Goal: Check status: Check status

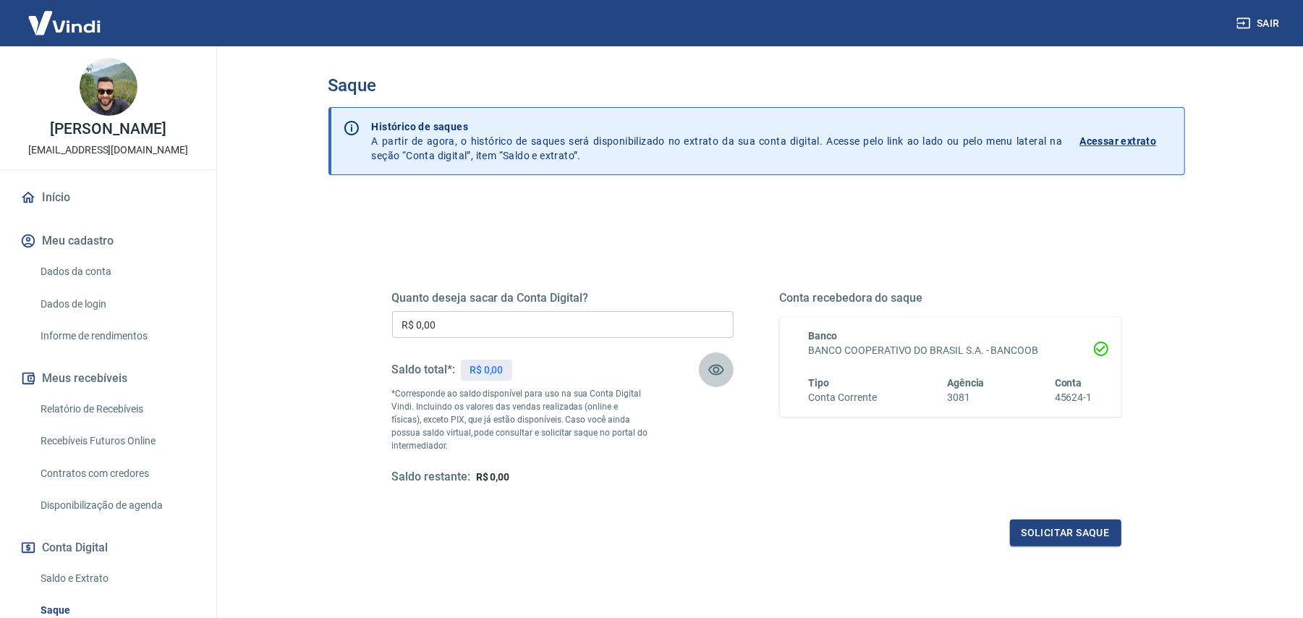
click at [721, 366] on icon "button" at bounding box center [716, 370] width 16 height 11
click at [721, 366] on icon "button" at bounding box center [716, 370] width 16 height 14
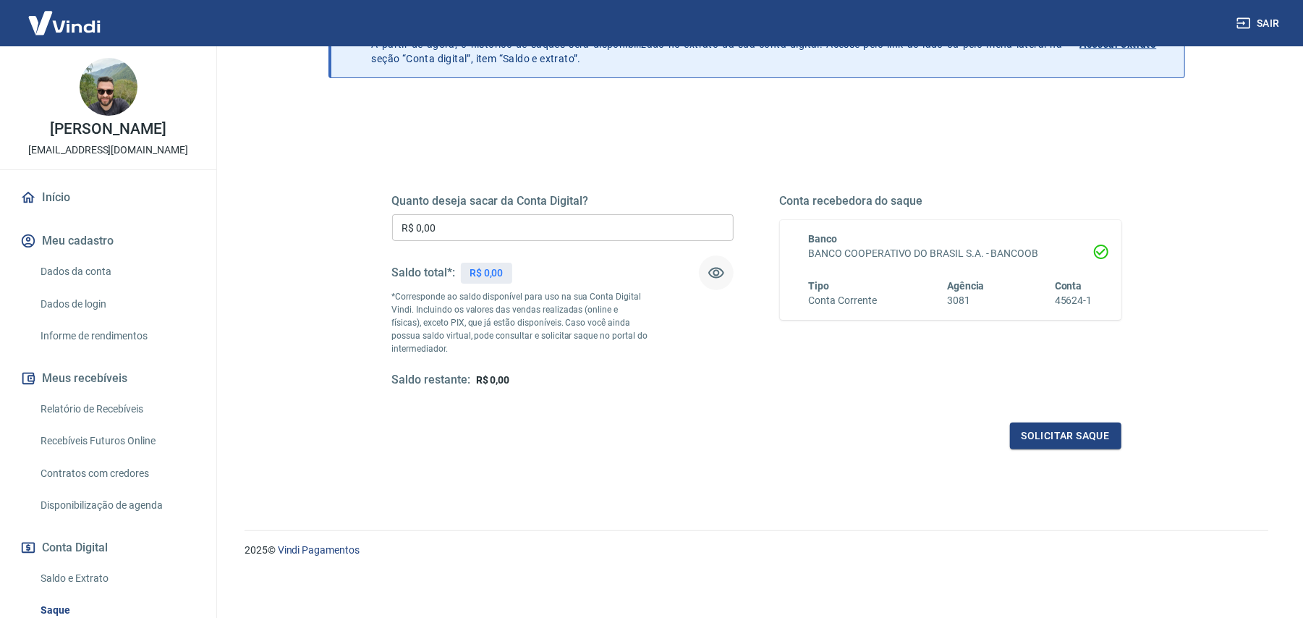
scroll to position [1, 0]
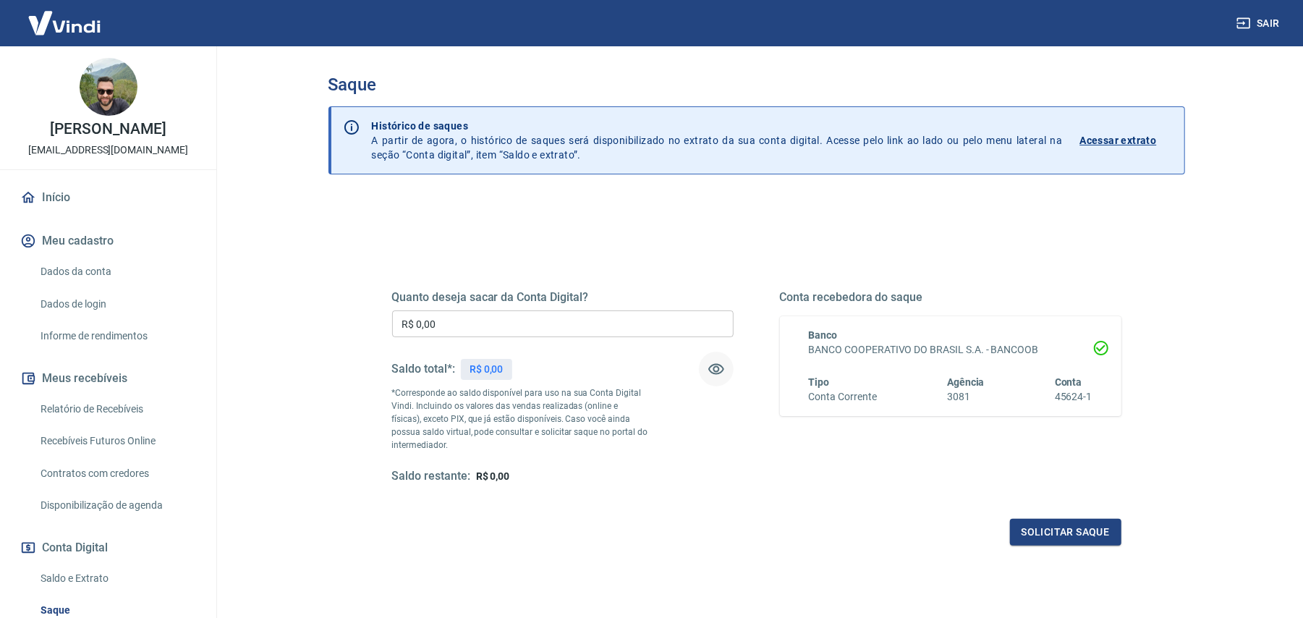
click at [1116, 140] on p "Acessar extrato" at bounding box center [1118, 140] width 77 height 14
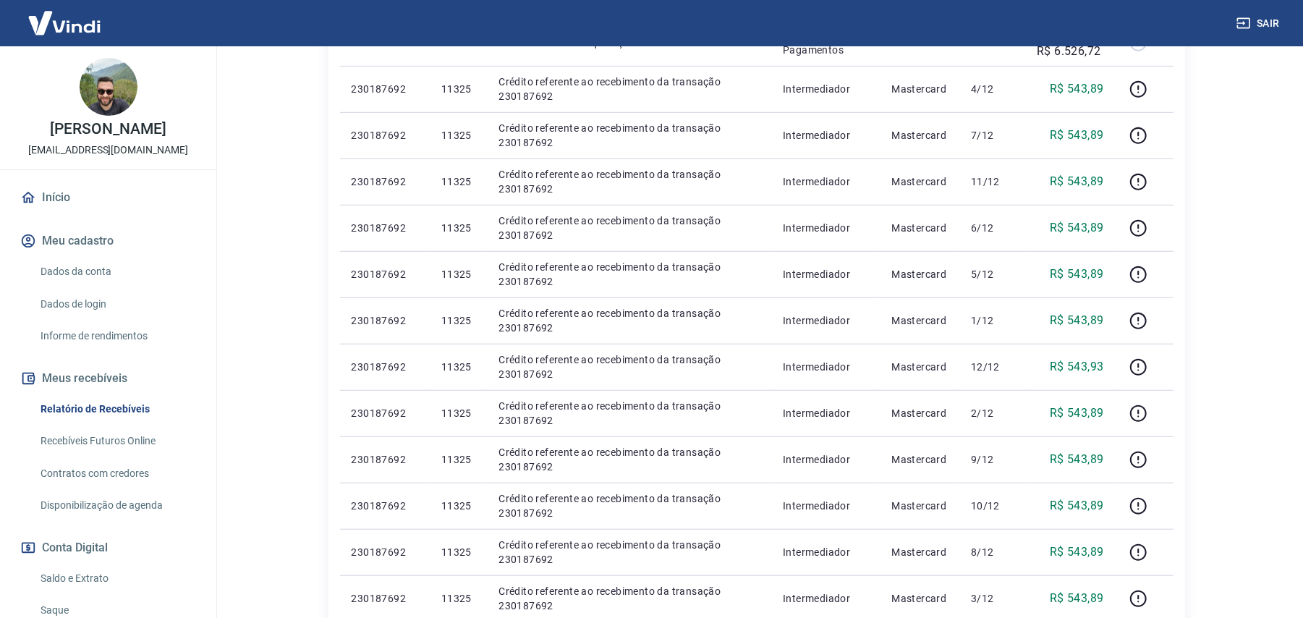
scroll to position [964, 0]
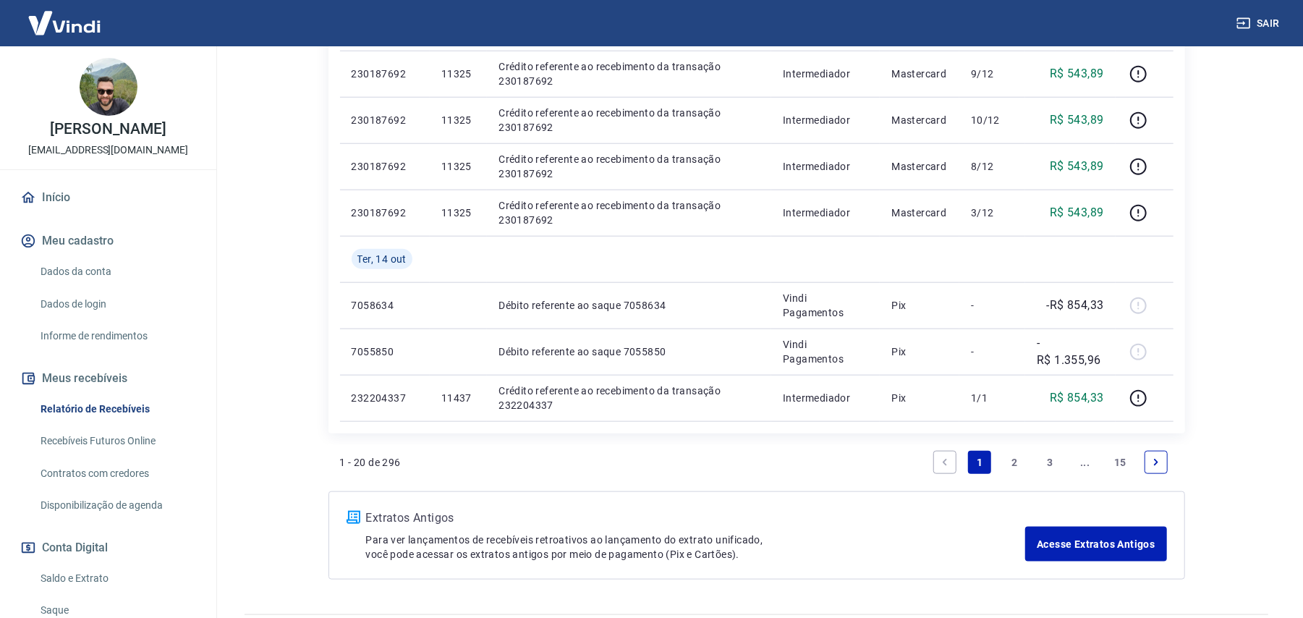
click at [117, 441] on link "Recebíveis Futuros Online" at bounding box center [117, 441] width 164 height 30
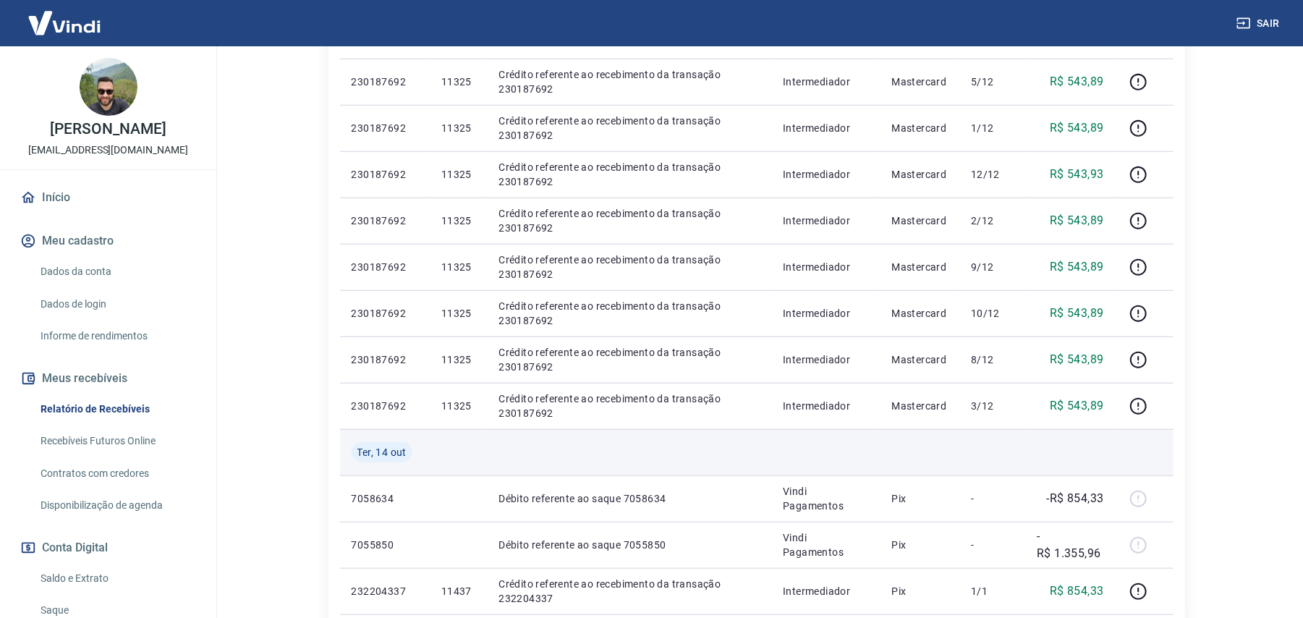
scroll to position [868, 0]
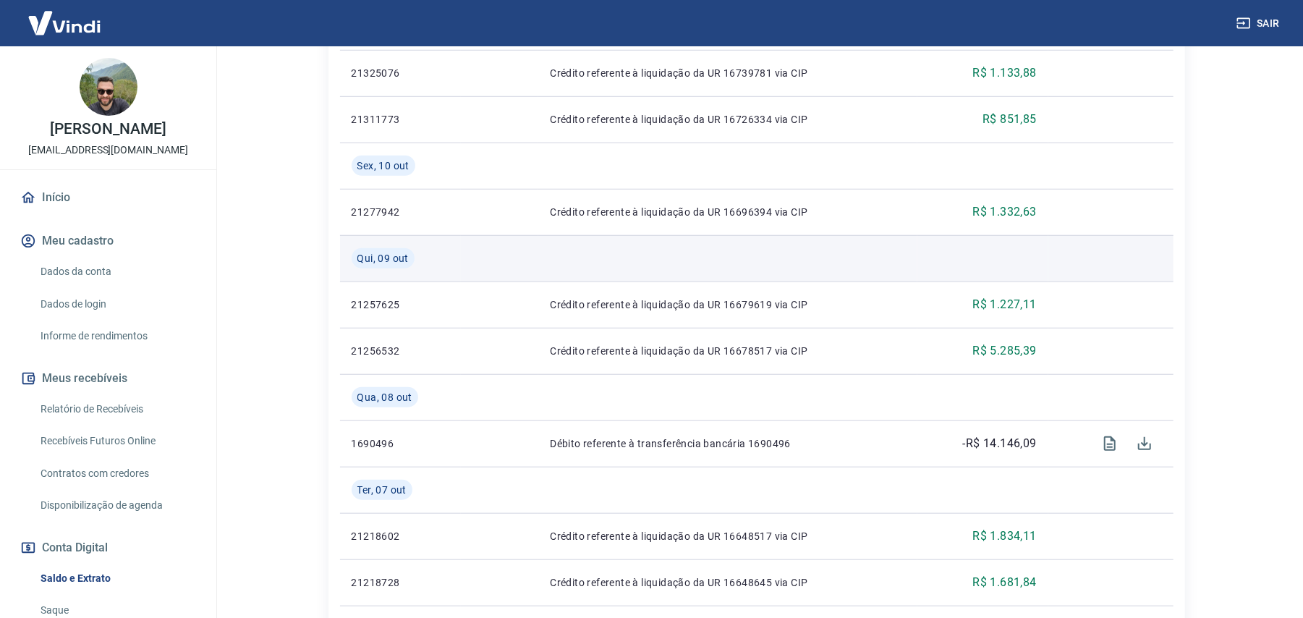
scroll to position [675, 0]
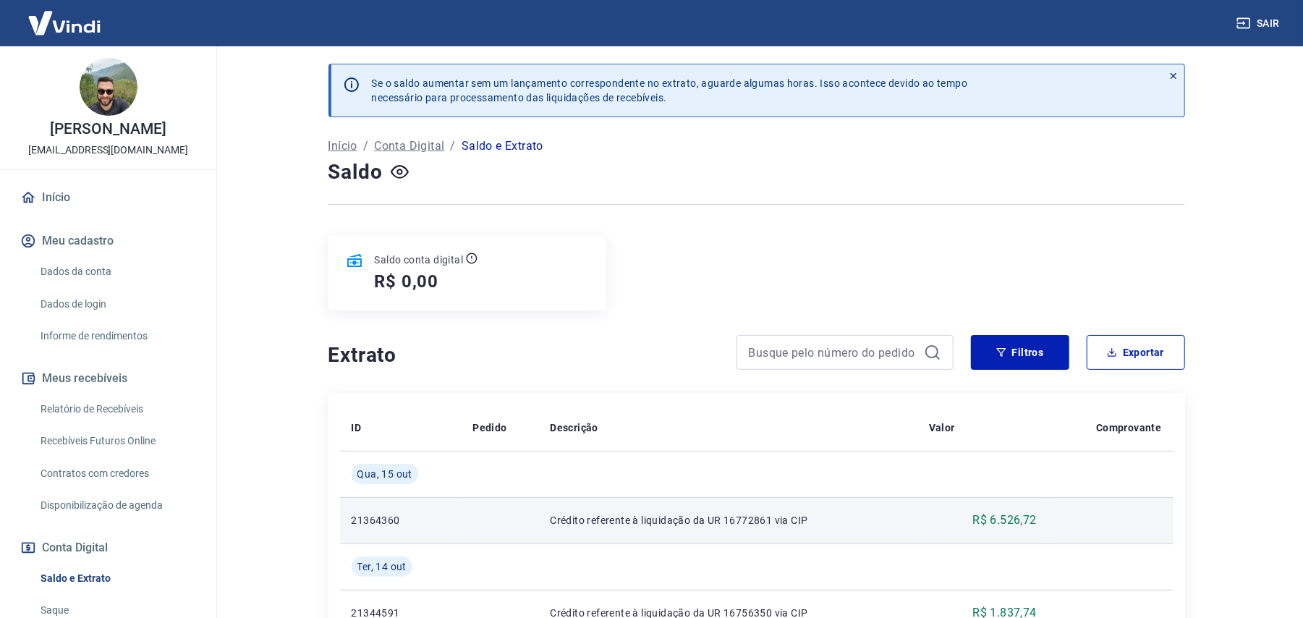
scroll to position [192, 0]
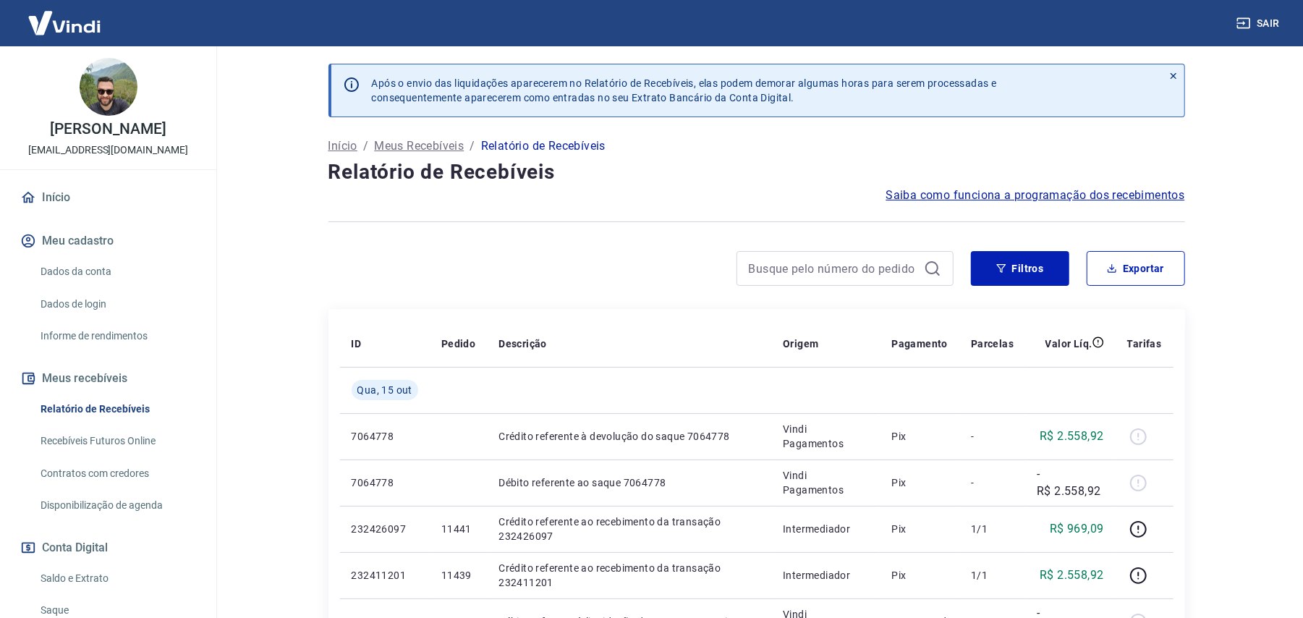
scroll to position [192, 0]
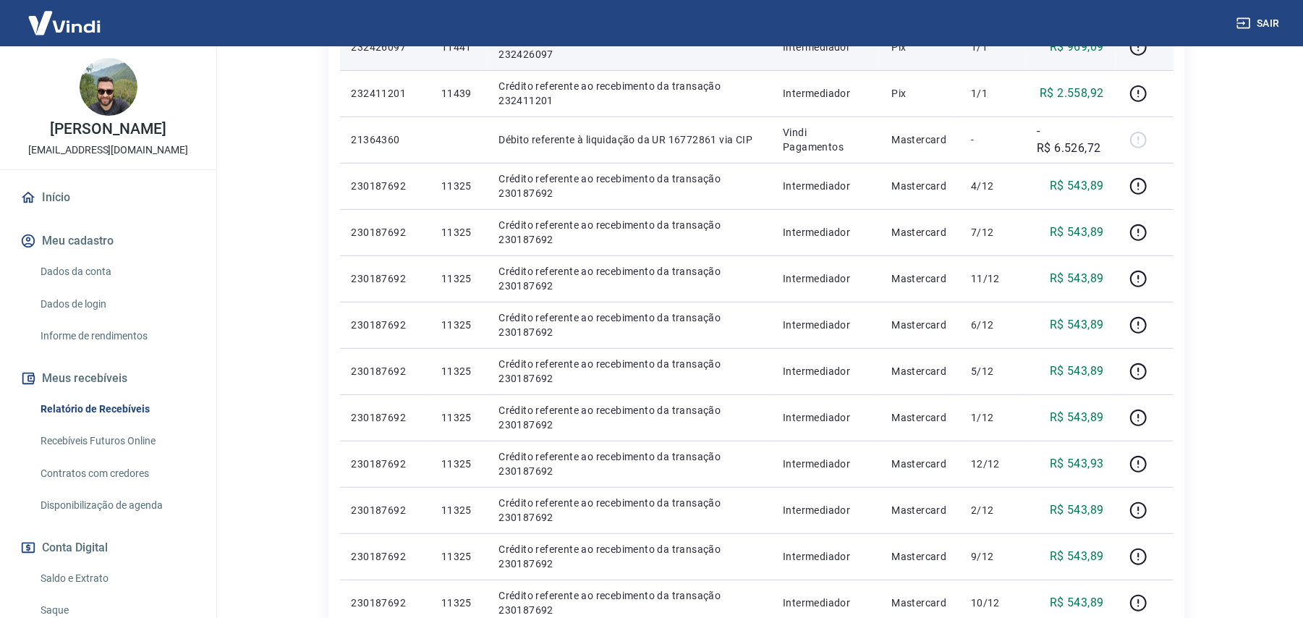
scroll to position [192, 0]
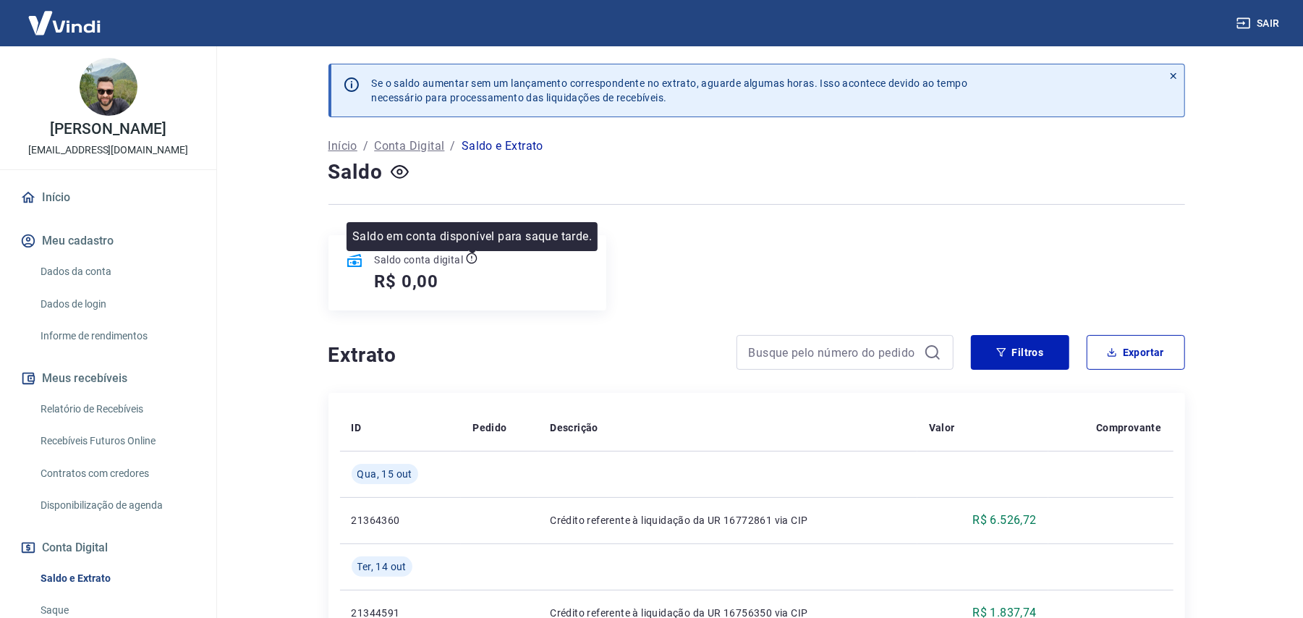
click at [472, 260] on icon at bounding box center [472, 258] width 12 height 12
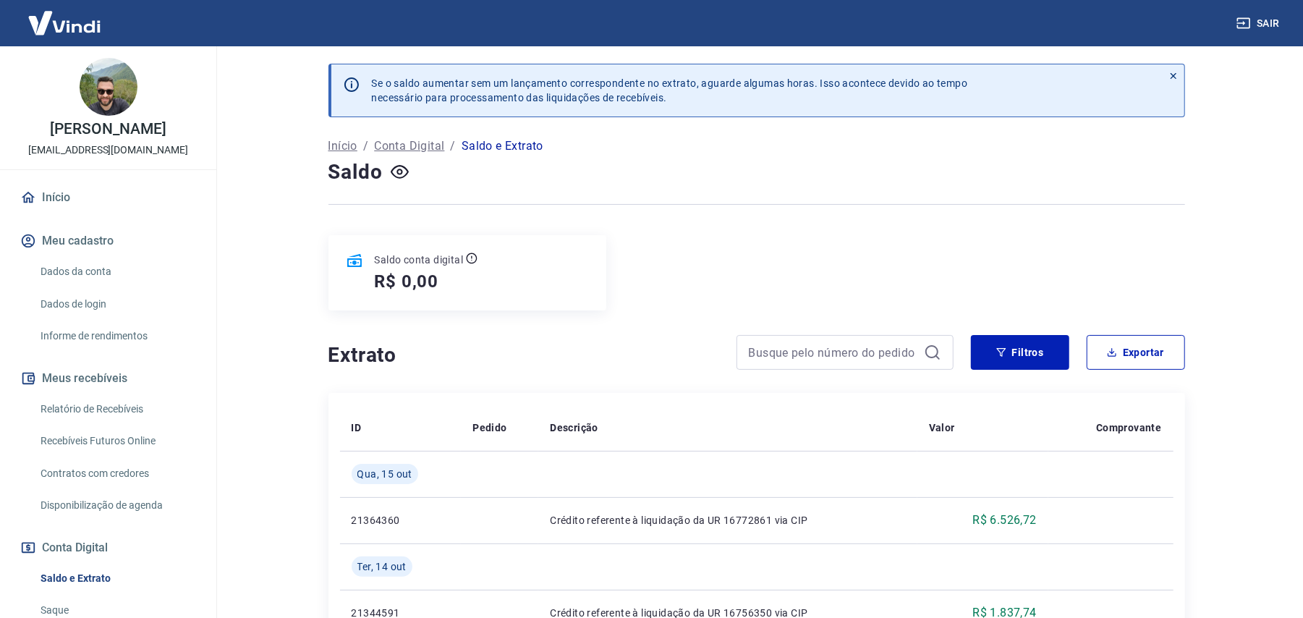
click at [425, 145] on p "Conta Digital" at bounding box center [409, 145] width 70 height 17
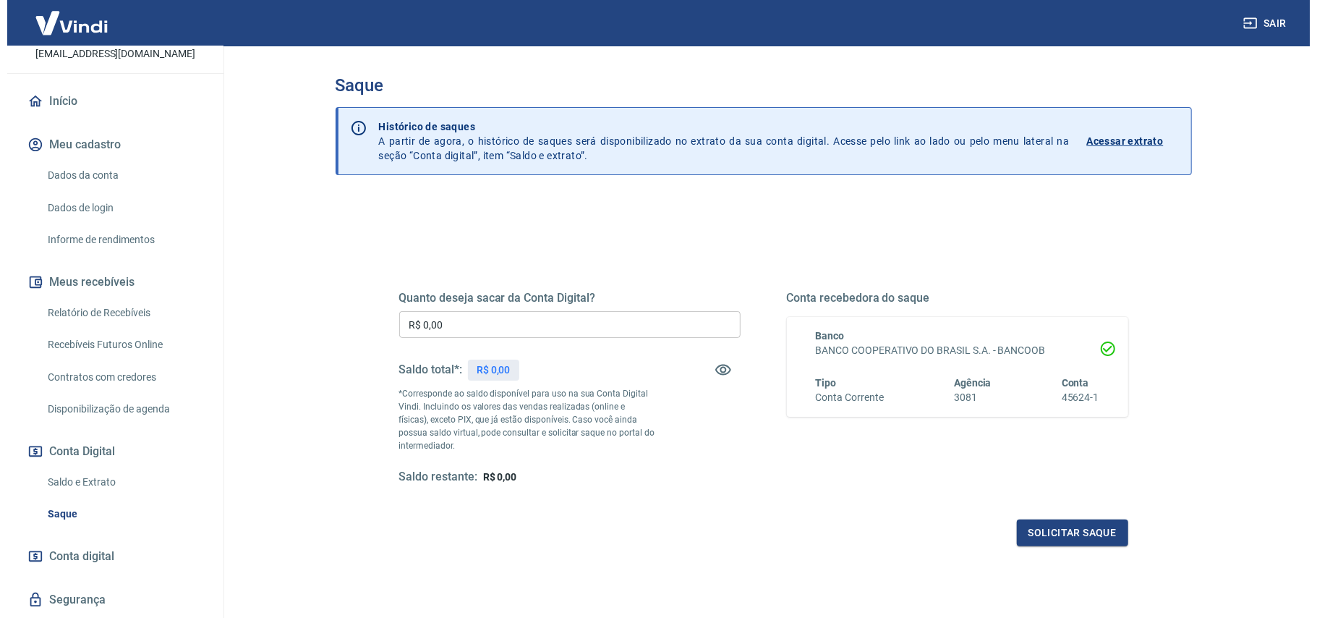
scroll to position [137, 0]
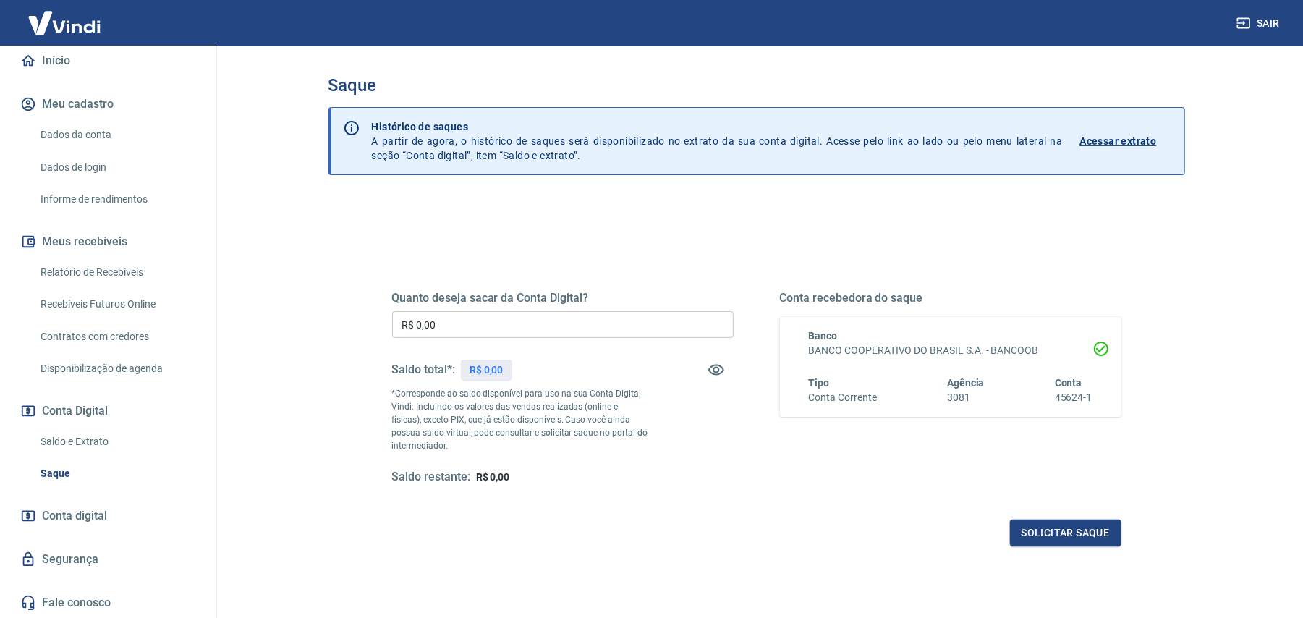
click at [85, 511] on span "Conta digital" at bounding box center [74, 516] width 65 height 20
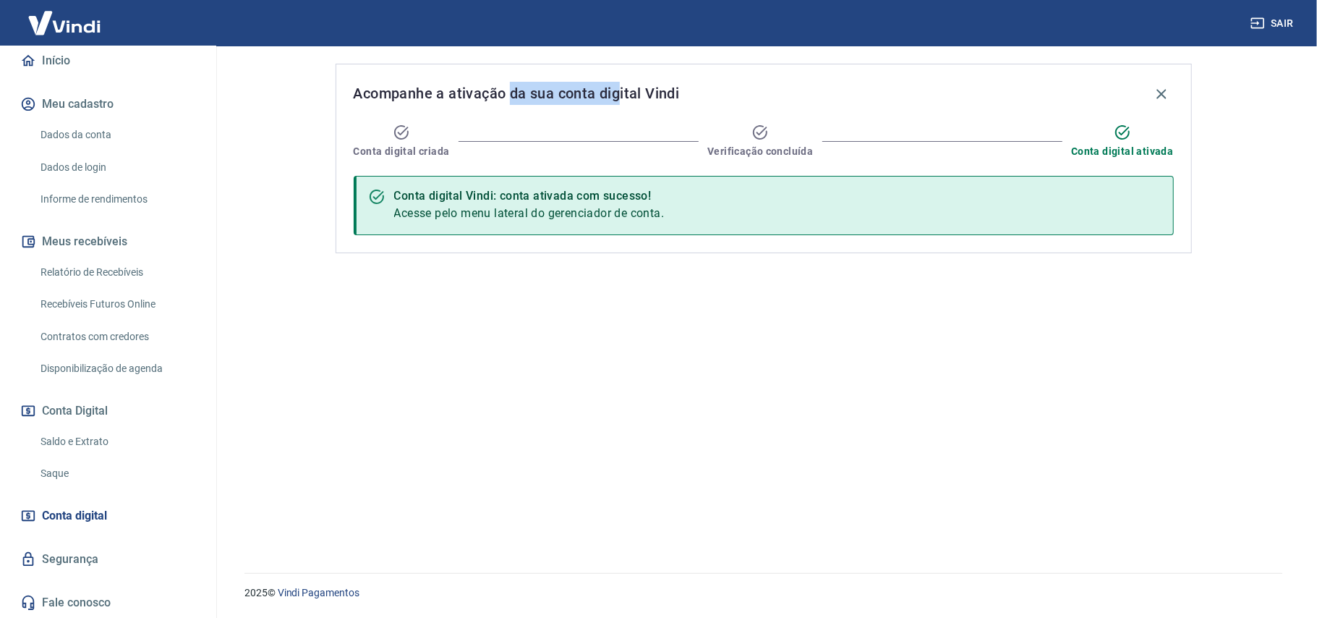
drag, startPoint x: 611, startPoint y: 103, endPoint x: 654, endPoint y: 103, distance: 43.4
click at [629, 101] on span "Acompanhe a ativação da sua conta digital Vindi" at bounding box center [517, 93] width 326 height 23
click at [671, 101] on span "Acompanhe a ativação da sua conta digital Vindi" at bounding box center [517, 93] width 326 height 23
click at [1126, 145] on span "Conta digital ativada" at bounding box center [1122, 151] width 102 height 14
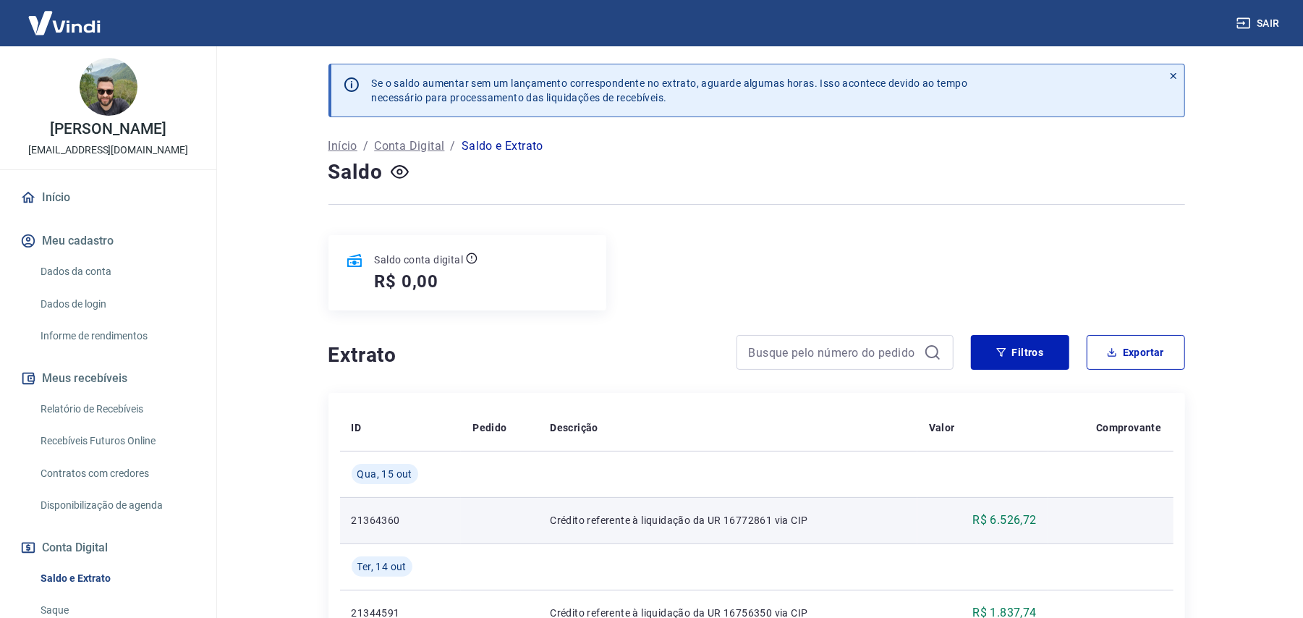
scroll to position [192, 0]
